Goal: Obtain resource: Obtain resource

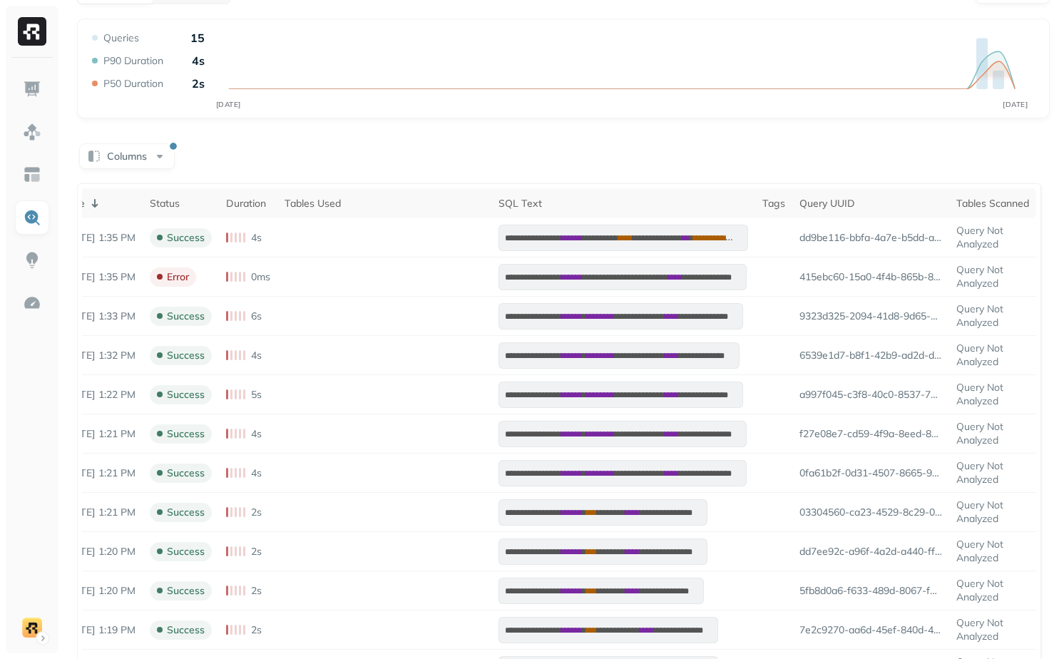
scroll to position [126, 0]
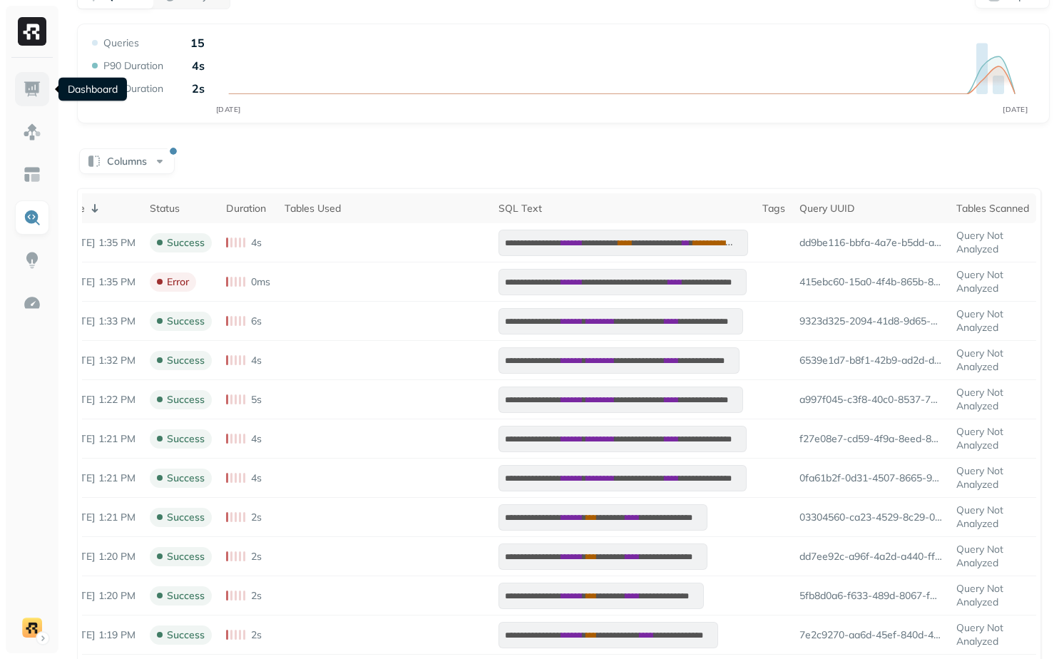
click at [30, 96] on img at bounding box center [32, 89] width 19 height 19
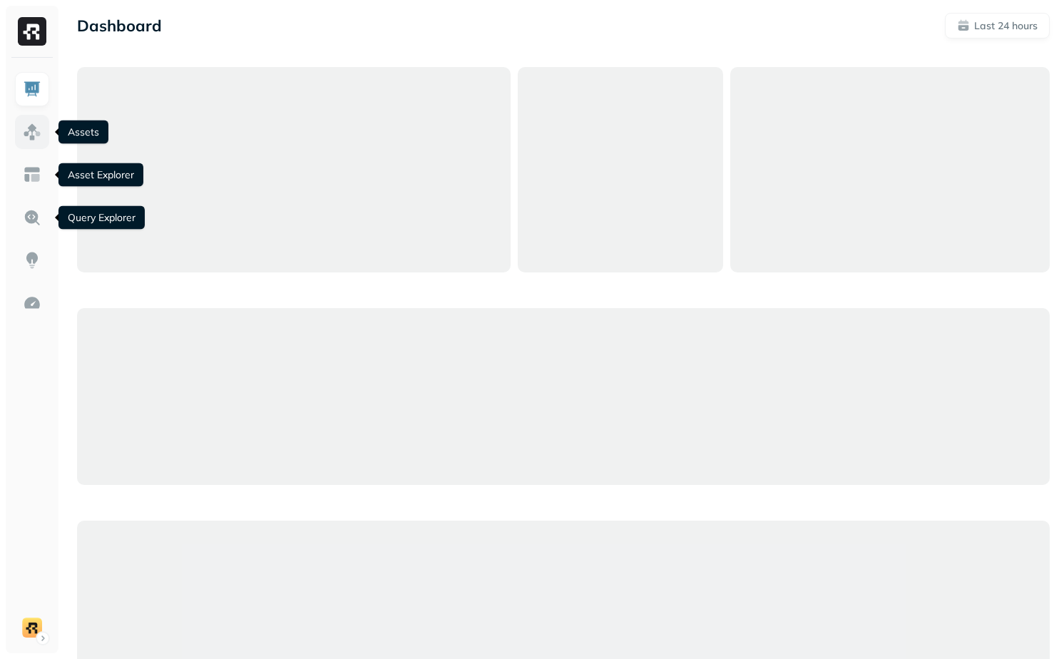
click at [31, 130] on img at bounding box center [32, 132] width 19 height 19
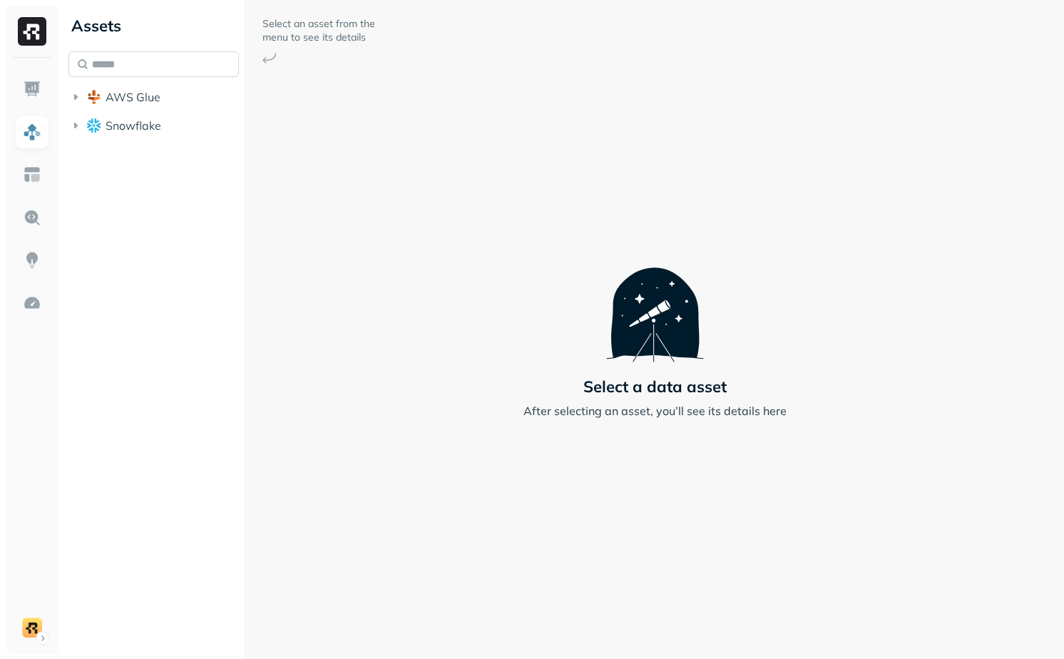
click at [146, 63] on input "text" at bounding box center [153, 64] width 171 height 26
type input "*"
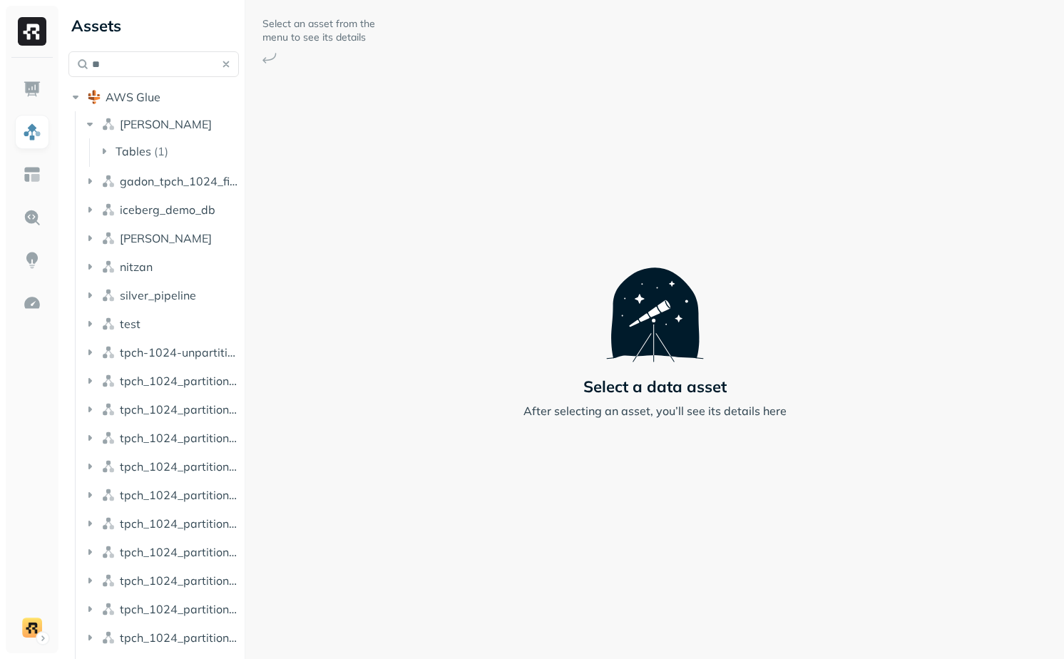
type input "*"
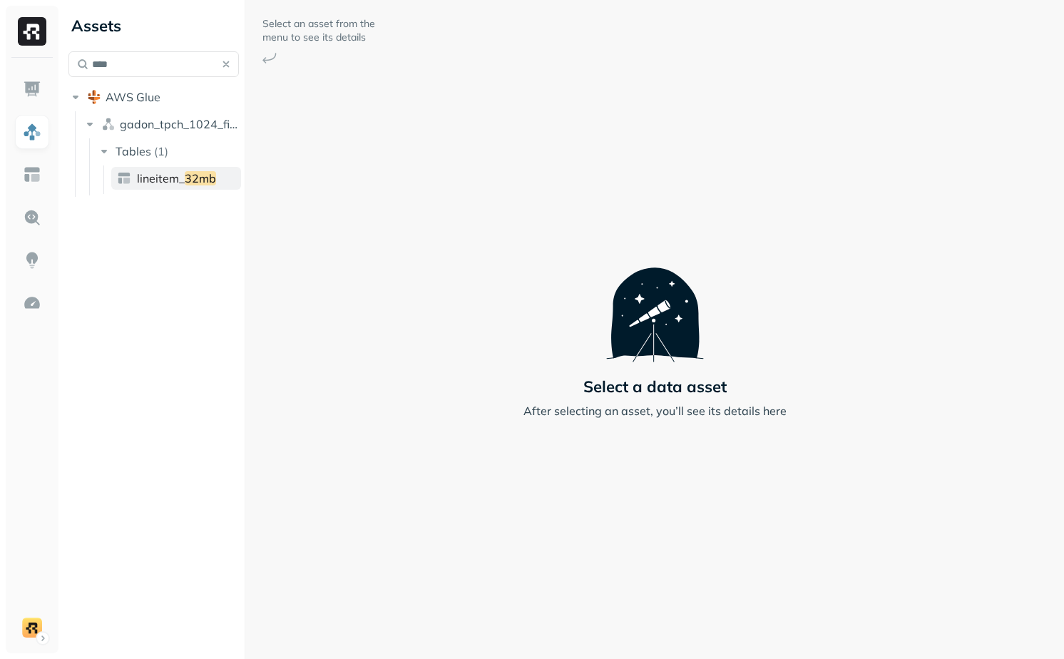
type input "****"
click at [163, 180] on span "lineitem_" at bounding box center [161, 178] width 48 height 14
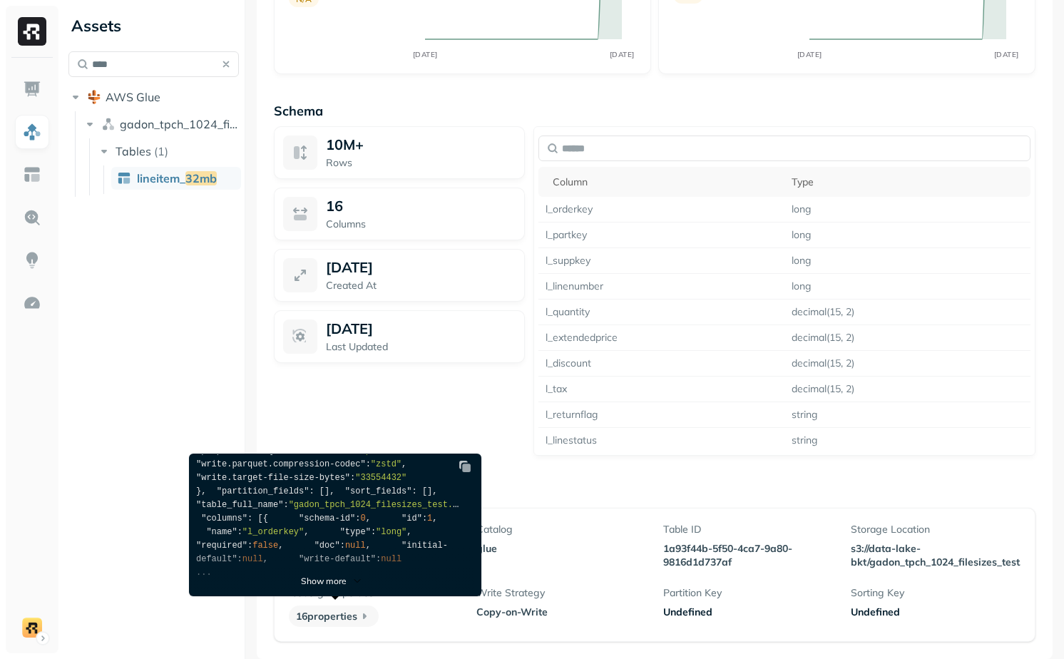
scroll to position [437, 0]
click at [329, 586] on span "Show more" at bounding box center [332, 580] width 63 height 13
click at [407, 483] on span ""33554432"" at bounding box center [380, 478] width 51 height 10
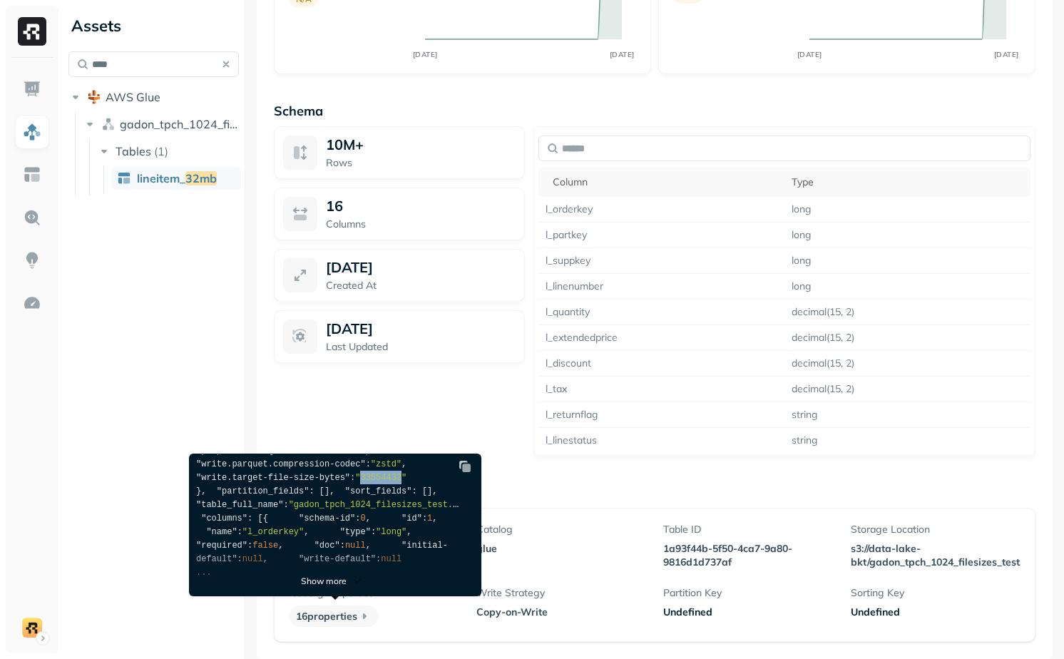
copy span "33554432"
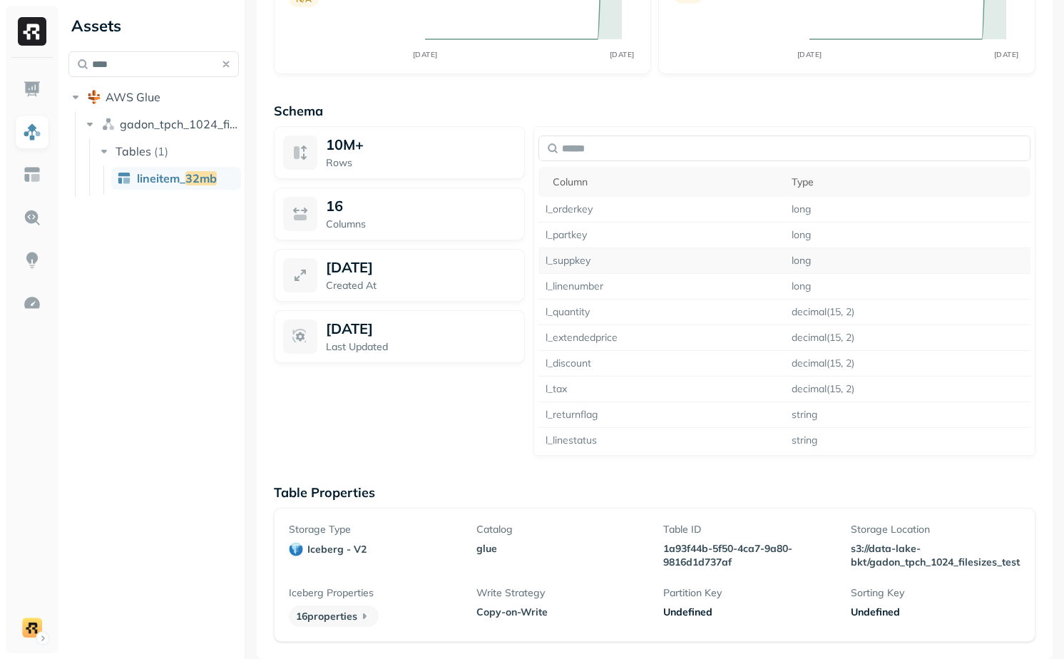
click at [577, 266] on td "l_suppkey" at bounding box center [662, 261] width 246 height 26
copy td "l_suppkey"
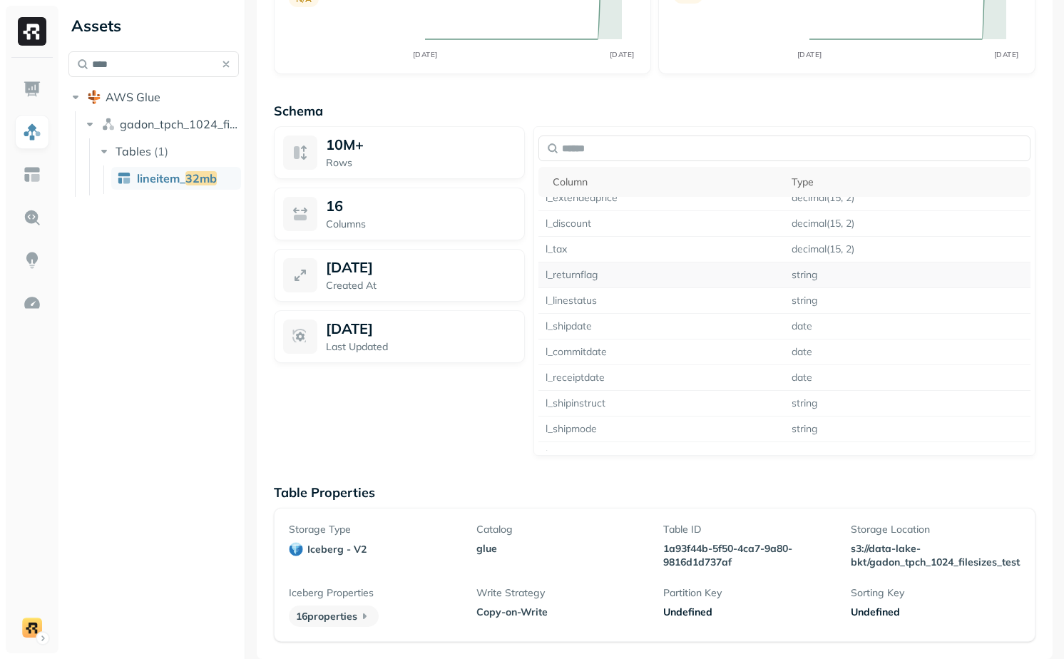
scroll to position [143, 0]
click at [576, 303] on td "l_linestatus" at bounding box center [662, 298] width 246 height 26
copy td "l_linestatus"
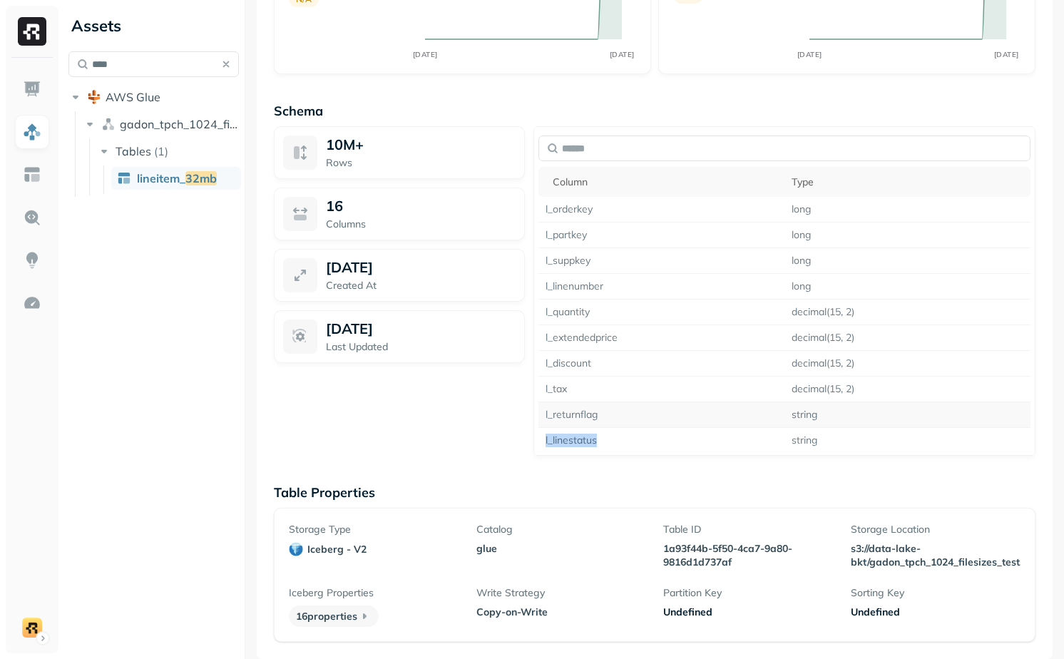
scroll to position [1, 0]
click at [570, 263] on td "l_suppkey" at bounding box center [662, 260] width 246 height 26
copy td "l_suppkey"
